Goal: Check status: Check status

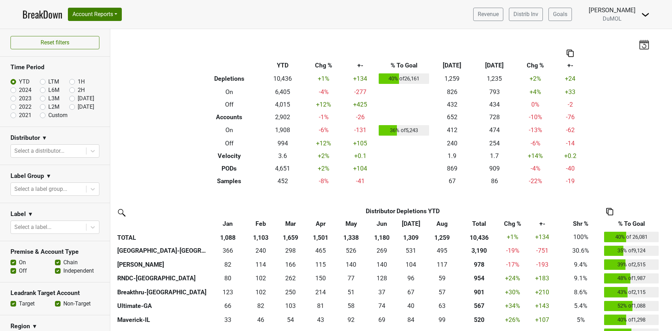
click at [78, 105] on label "[DATE]" at bounding box center [86, 107] width 16 height 8
click at [69, 105] on input "[DATE]" at bounding box center [83, 106] width 28 height 7
radio input "true"
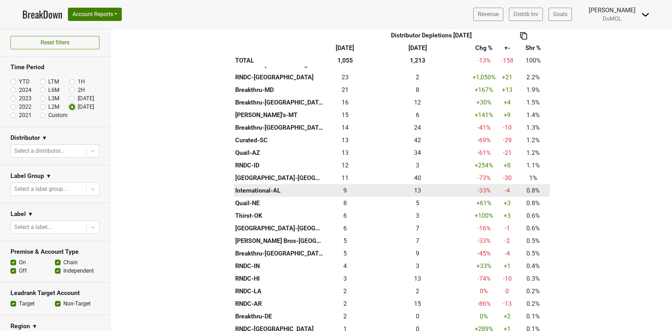
scroll to position [262, 0]
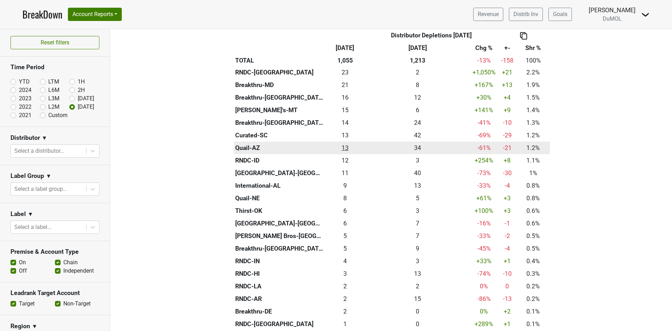
click at [338, 147] on div "12.999 13" at bounding box center [345, 147] width 37 height 9
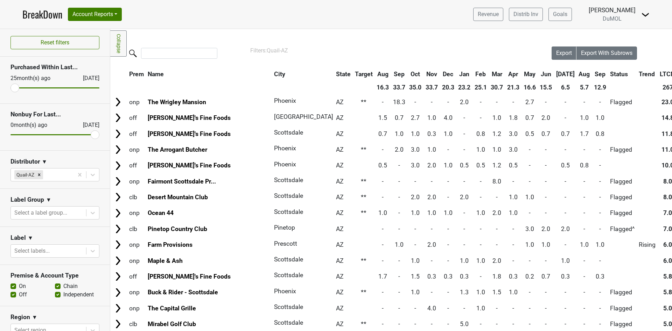
click at [592, 72] on th "Sep" at bounding box center [600, 74] width 16 height 13
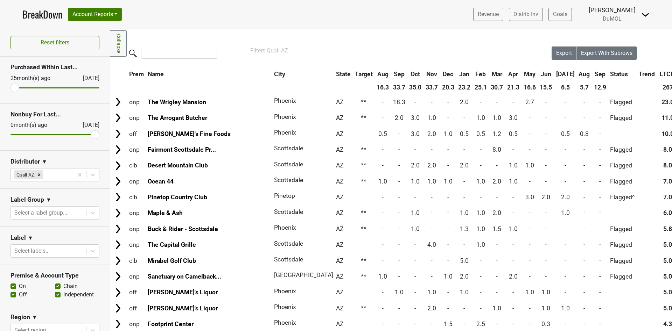
click at [592, 72] on th "Sep" at bounding box center [600, 74] width 16 height 13
